Goal: Information Seeking & Learning: Learn about a topic

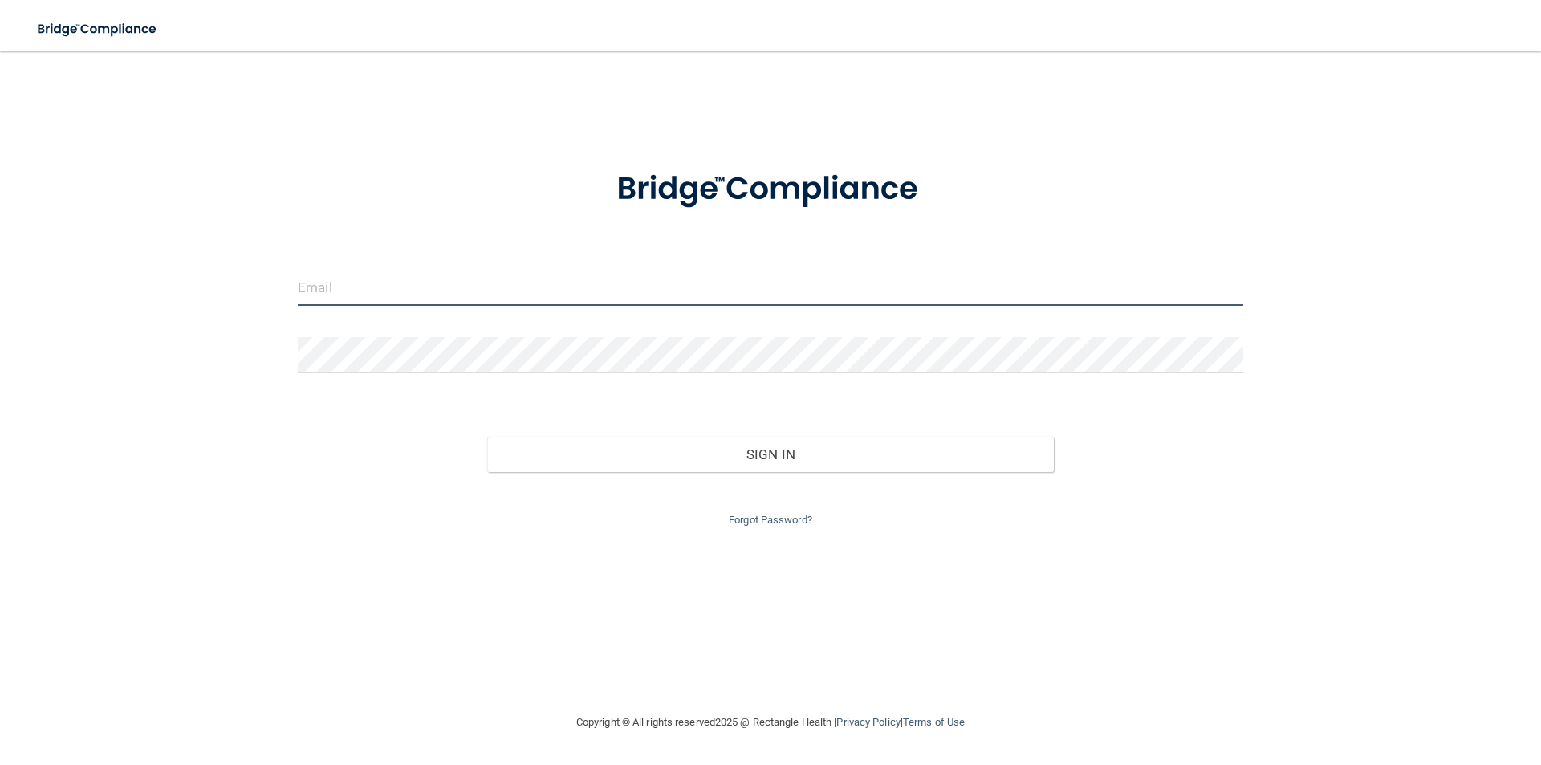
click at [575, 283] on input "email" at bounding box center [770, 288] width 945 height 36
type input "[PERSON_NAME][EMAIL_ADDRESS][DOMAIN_NAME]"
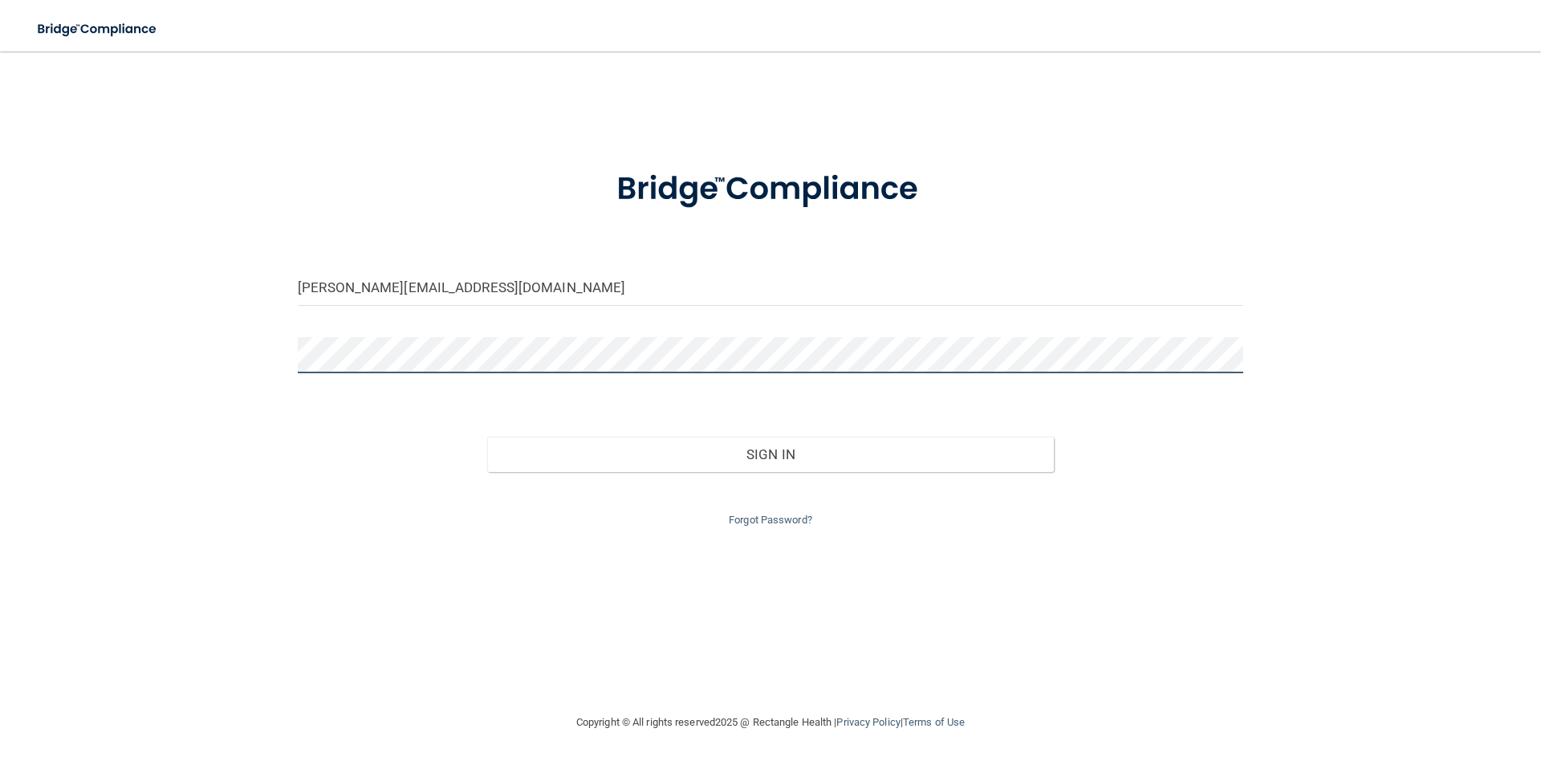
click at [487, 437] on button "Sign In" at bounding box center [770, 454] width 567 height 35
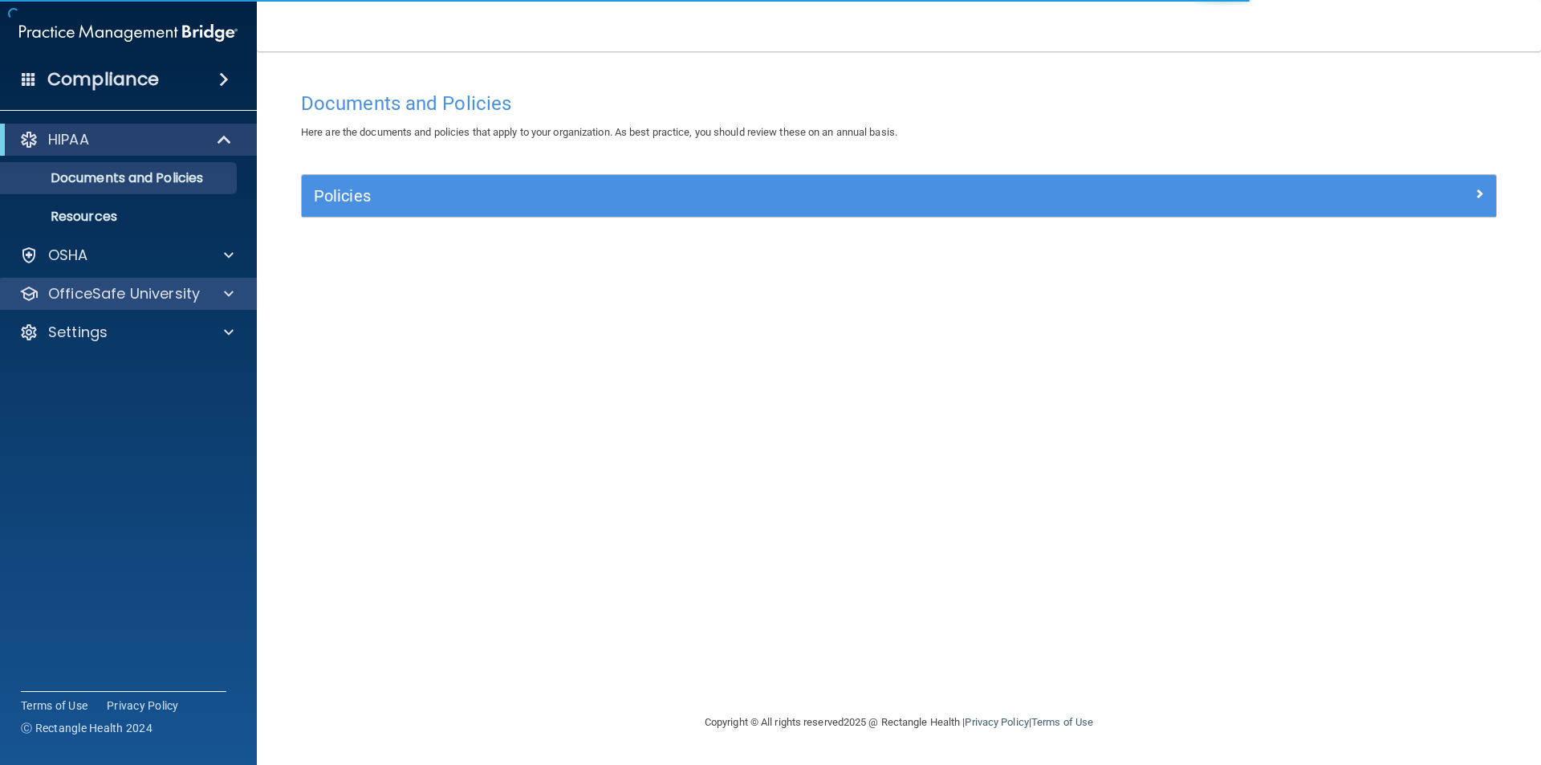
click at [170, 280] on div "OfficeSafe University" at bounding box center [129, 294] width 258 height 32
click at [159, 297] on p "OfficeSafe University" at bounding box center [124, 293] width 152 height 19
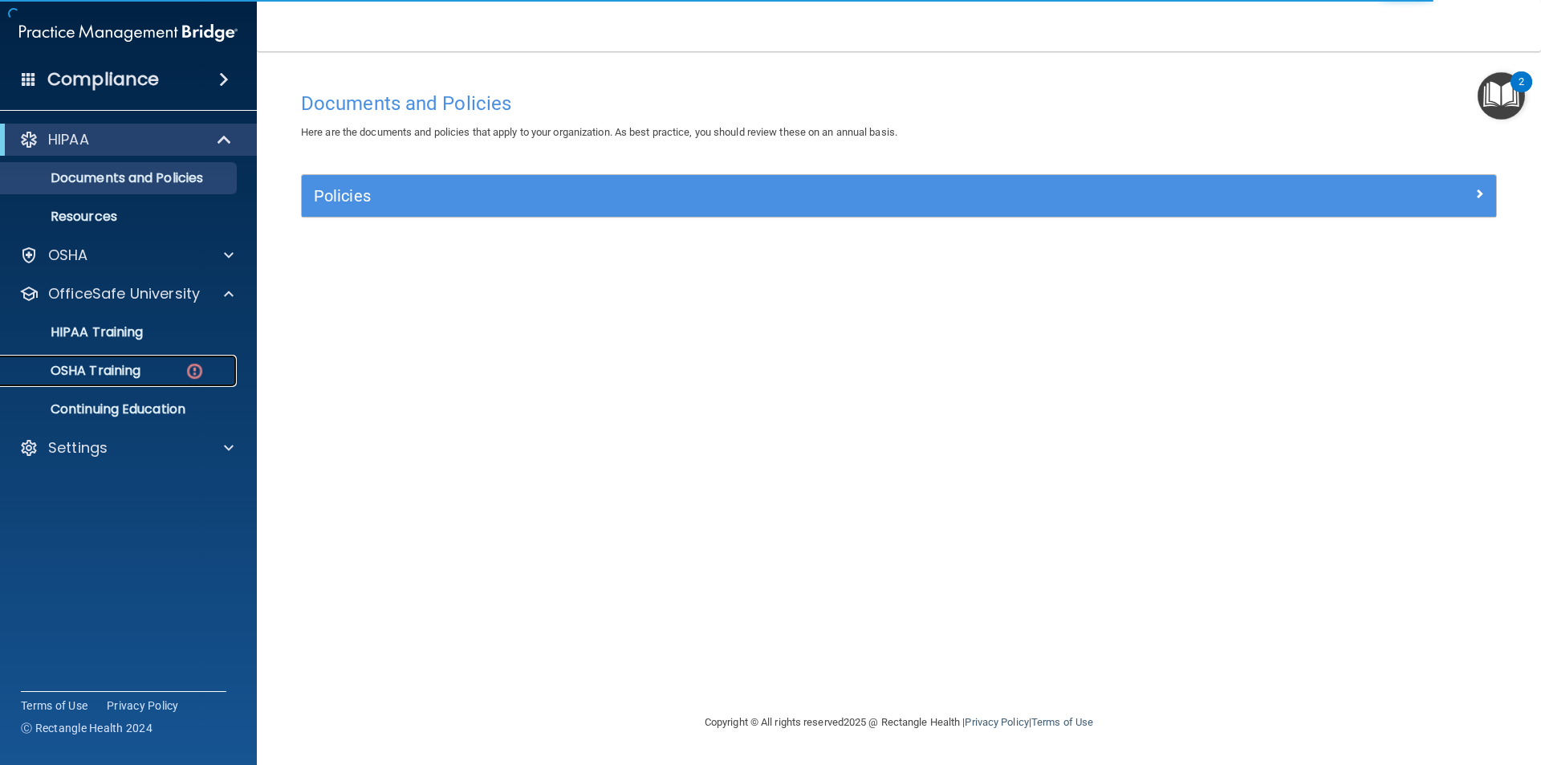
click at [131, 363] on p "OSHA Training" at bounding box center [75, 371] width 130 height 16
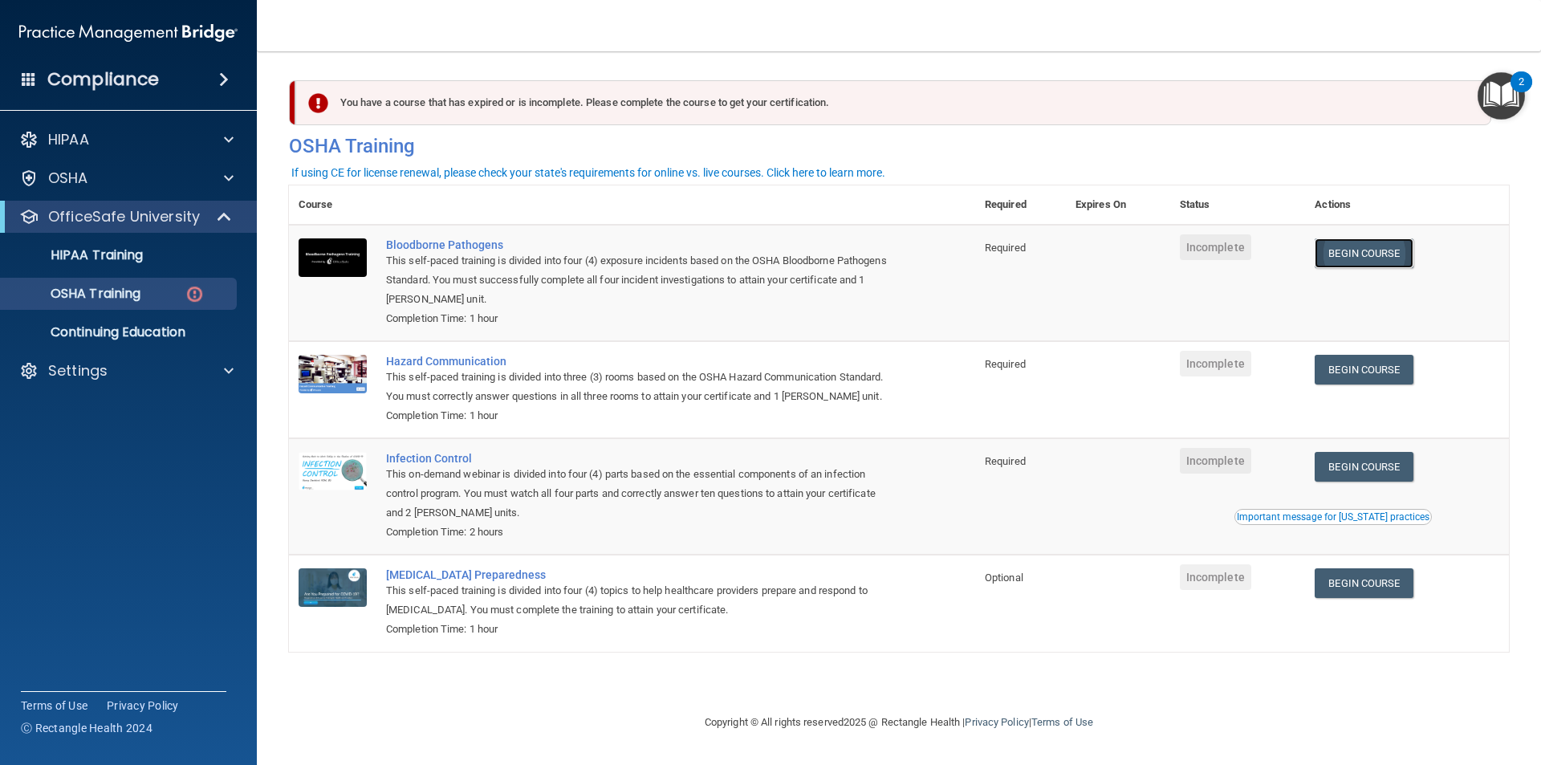
click at [1367, 256] on link "Begin Course" at bounding box center [1363, 253] width 98 height 30
click at [1354, 375] on link "Begin Course" at bounding box center [1363, 370] width 98 height 30
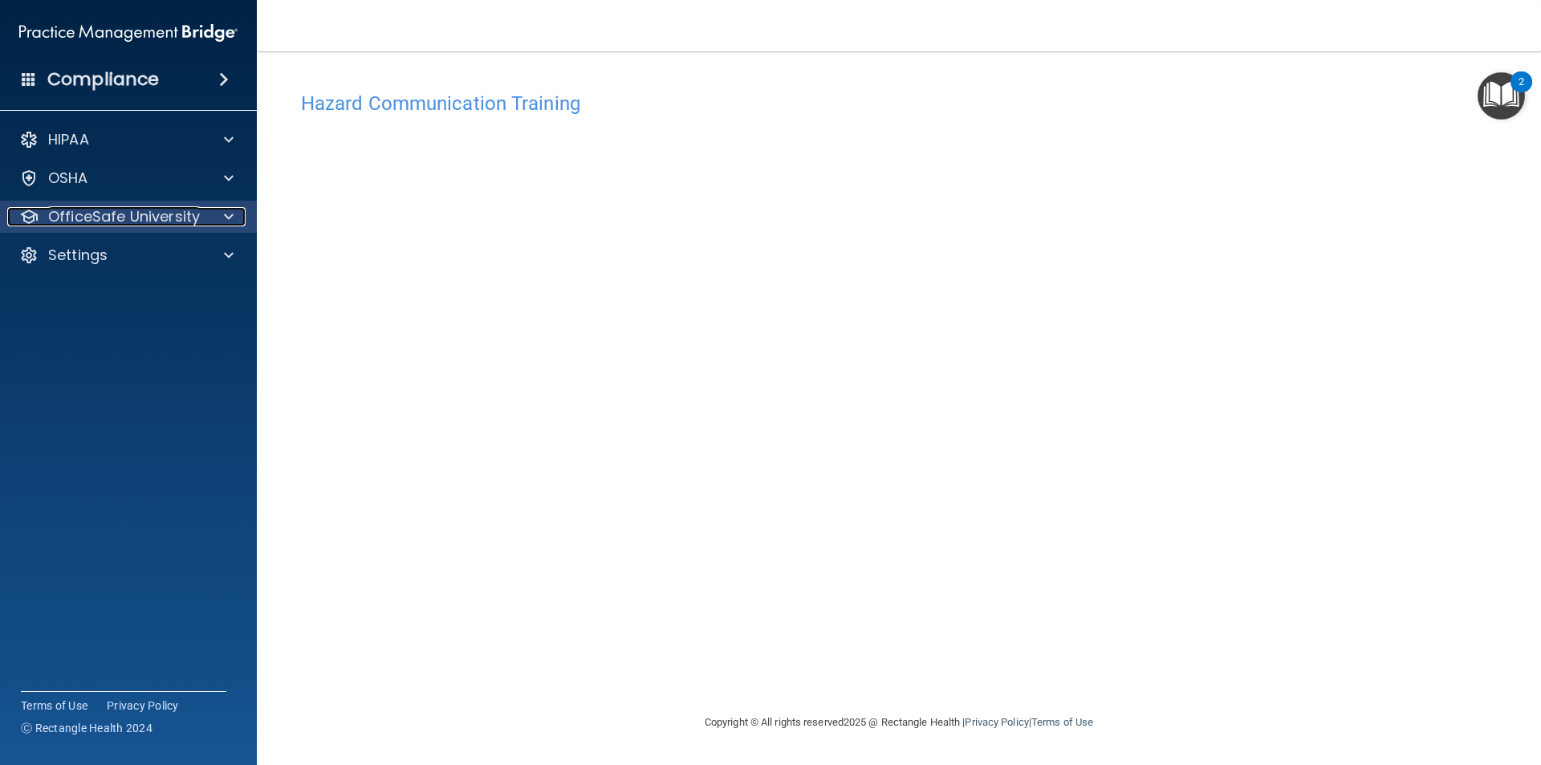
click at [170, 221] on p "OfficeSafe University" at bounding box center [124, 216] width 152 height 19
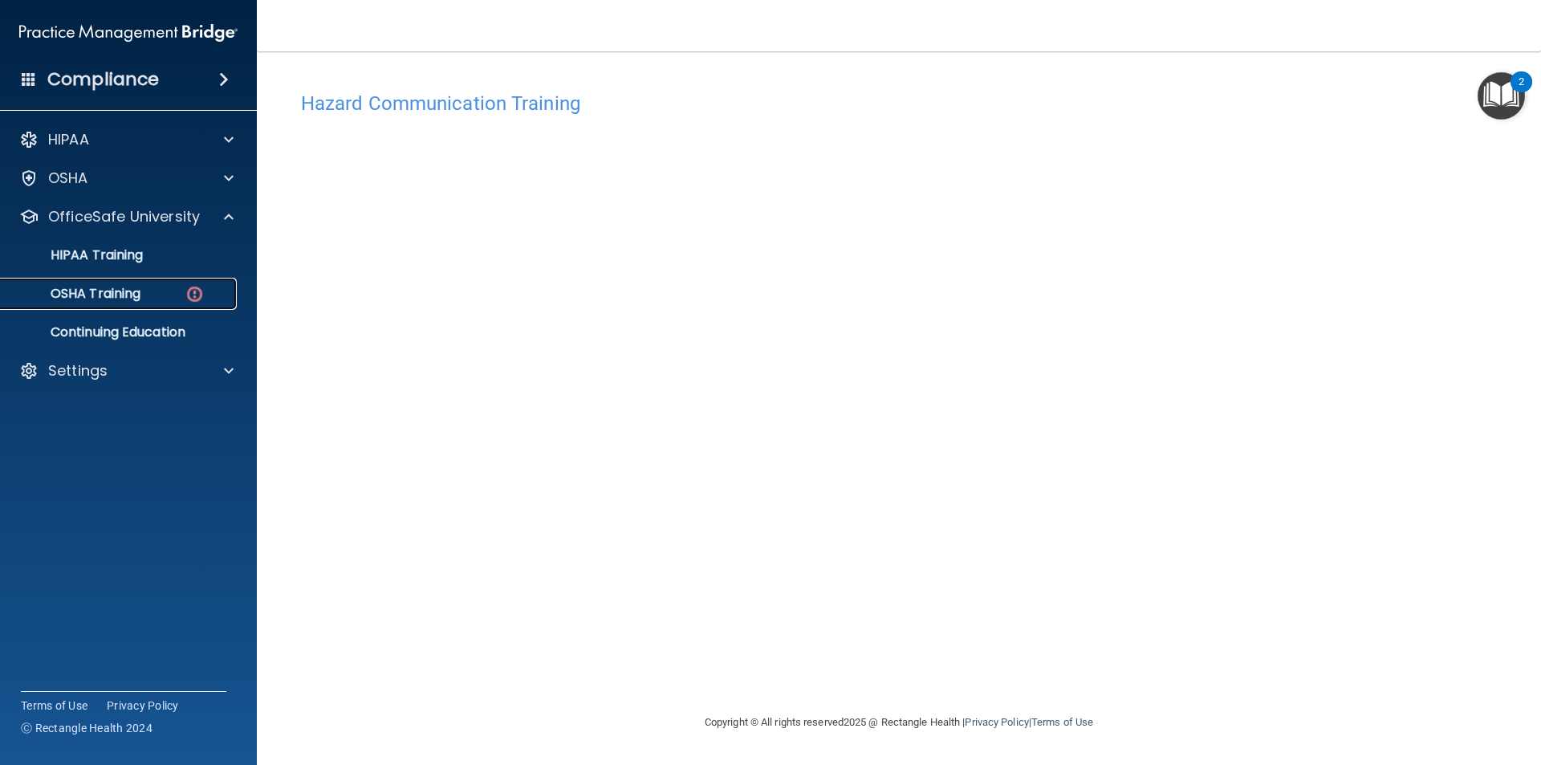
click at [140, 286] on p "OSHA Training" at bounding box center [75, 294] width 130 height 16
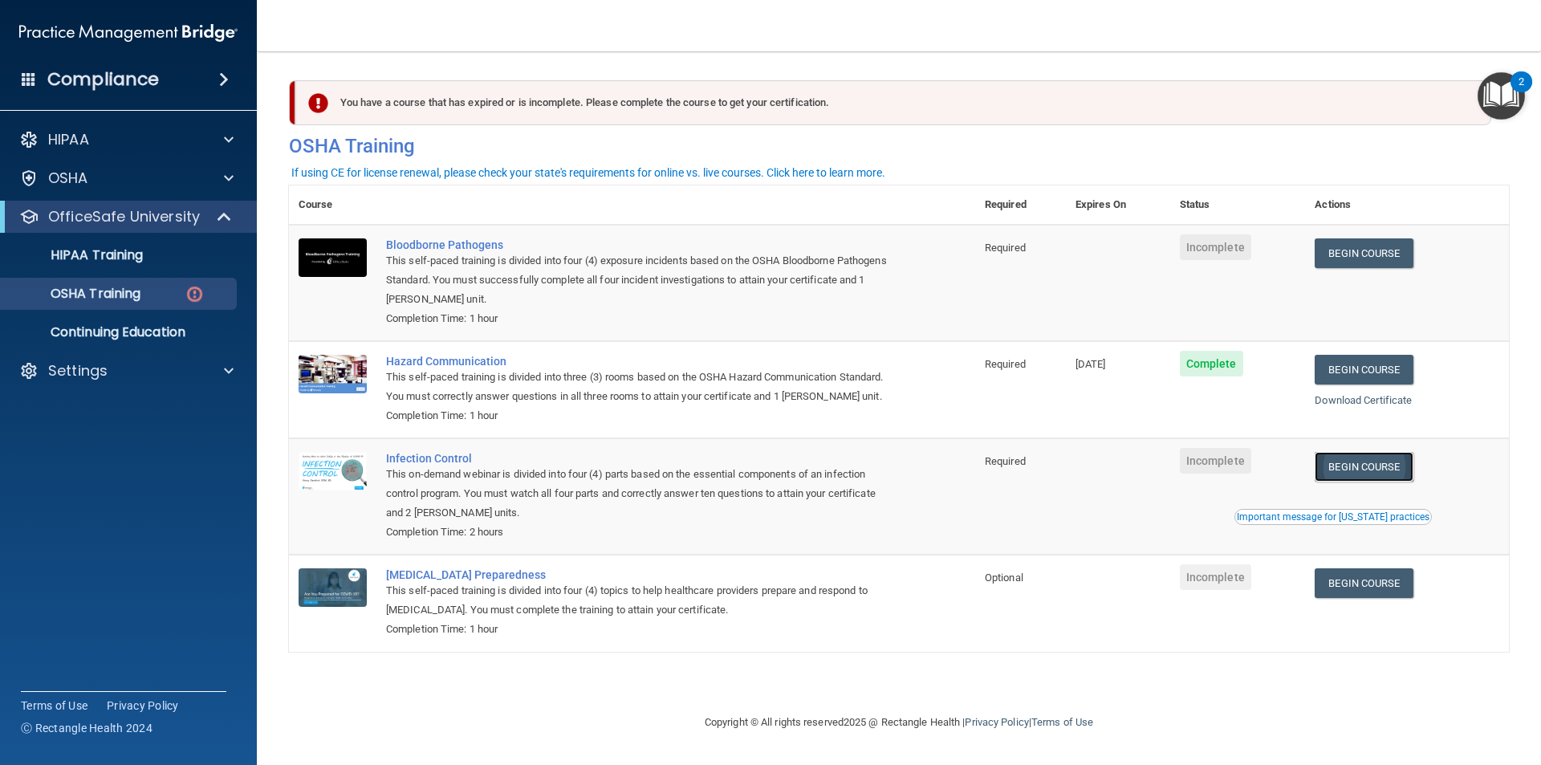
click at [1399, 464] on link "Begin Course" at bounding box center [1363, 467] width 98 height 30
click at [1367, 256] on link "Begin Course" at bounding box center [1363, 253] width 98 height 30
